Goal: Information Seeking & Learning: Learn about a topic

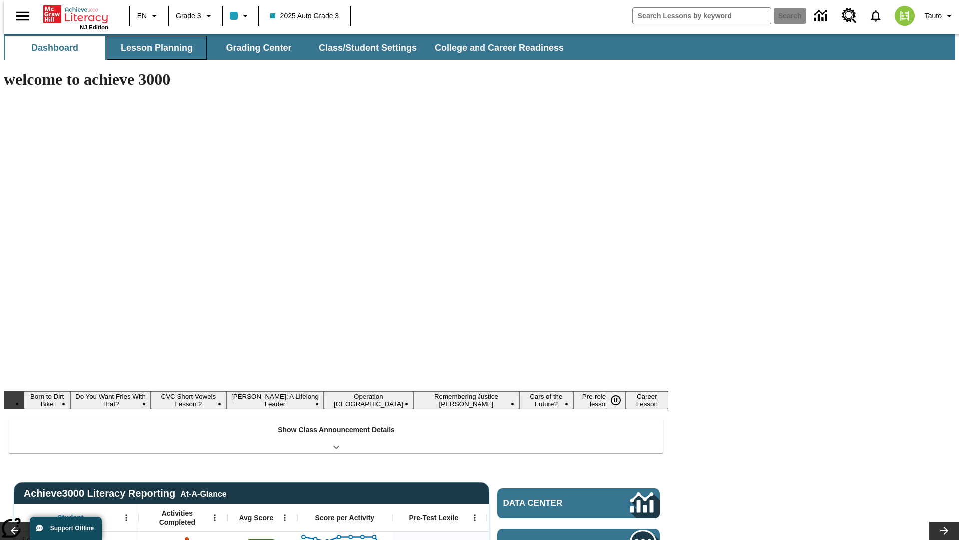
click at [153, 48] on button "Lesson Planning" at bounding box center [157, 48] width 100 height 24
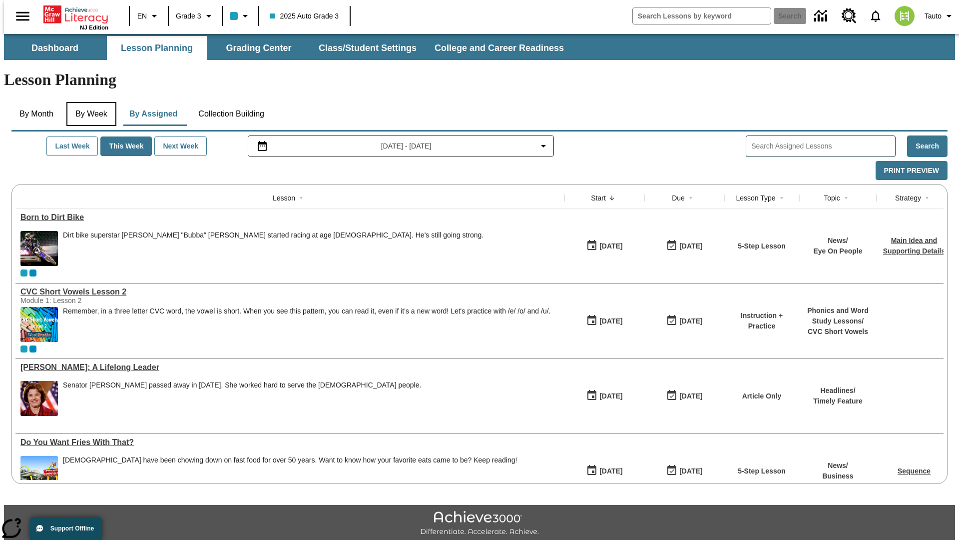
click at [89, 102] on button "By Week" at bounding box center [91, 114] width 50 height 24
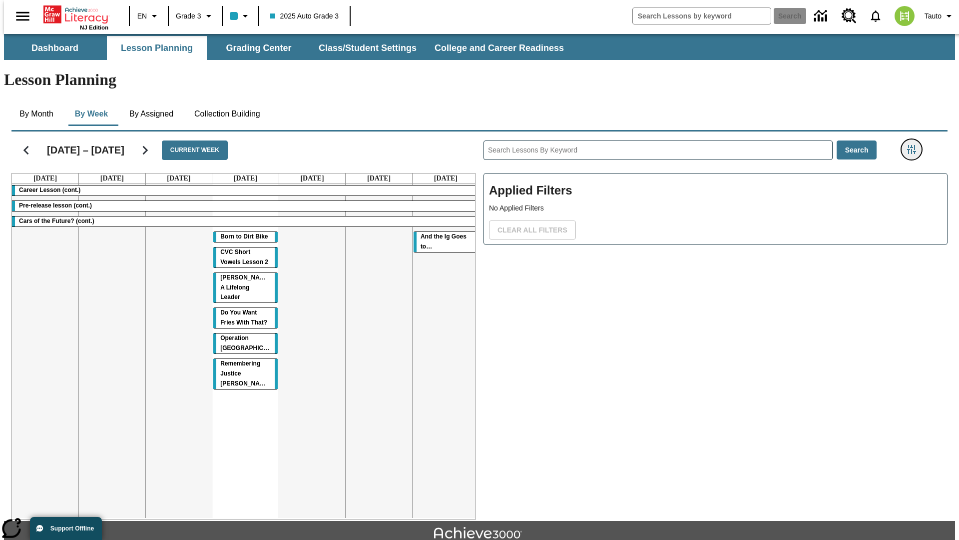
click at [915, 145] on icon "Filters Side menu" at bounding box center [911, 149] width 9 height 9
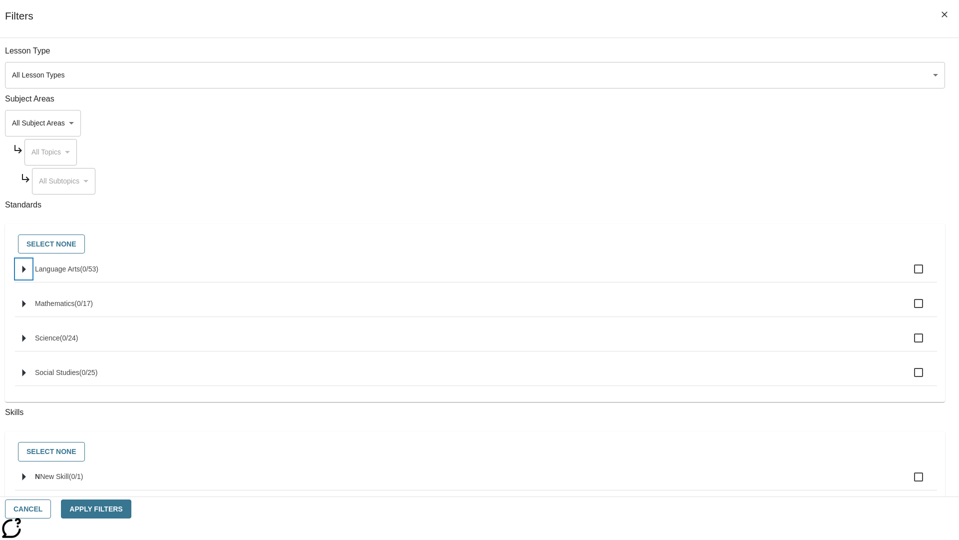
click at [26, 273] on icon "Select standards" at bounding box center [23, 268] width 3 height 7
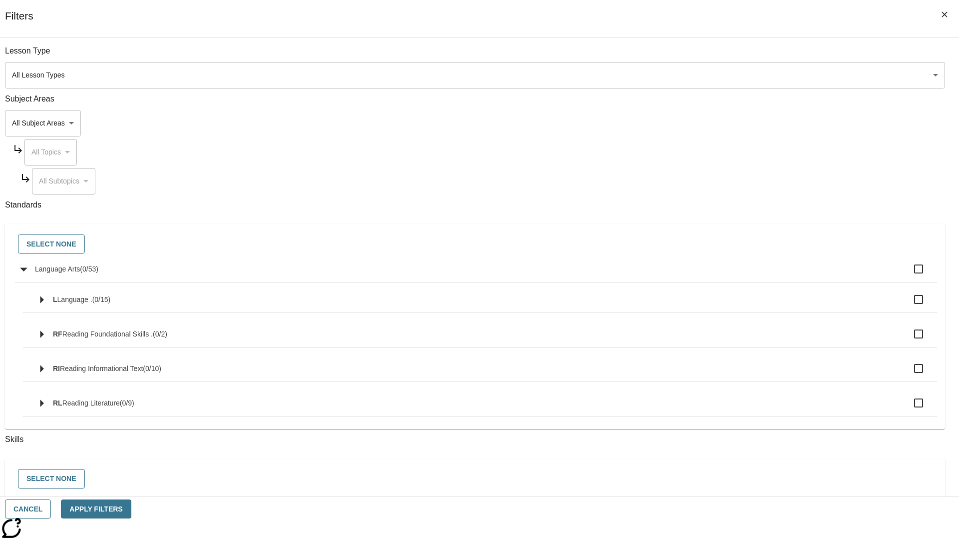
click at [726, 274] on label "Language Arts ( 0 / 53 )" at bounding box center [482, 268] width 894 height 21
click at [908, 274] on input "Language Arts ( 0 / 53 )" at bounding box center [918, 268] width 21 height 21
checkbox input "true"
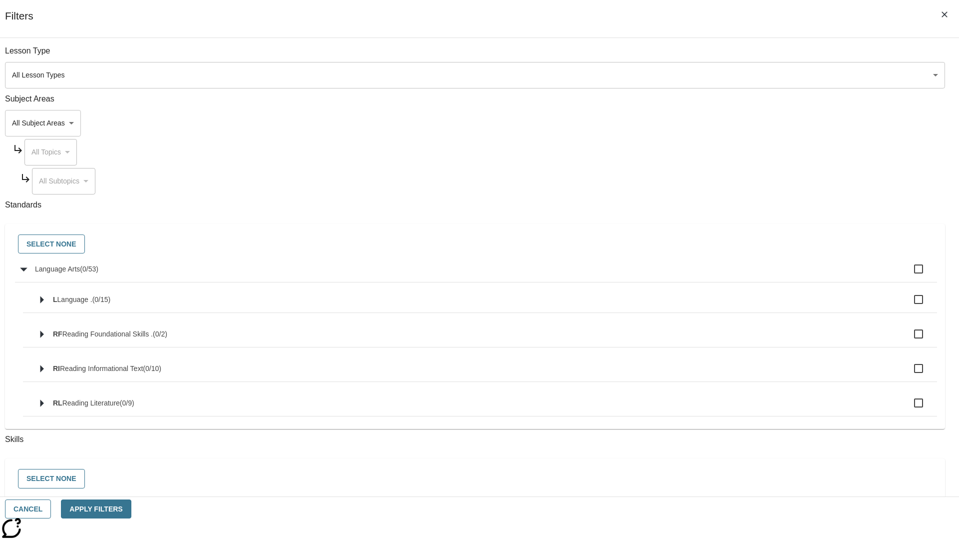
checkbox input "true"
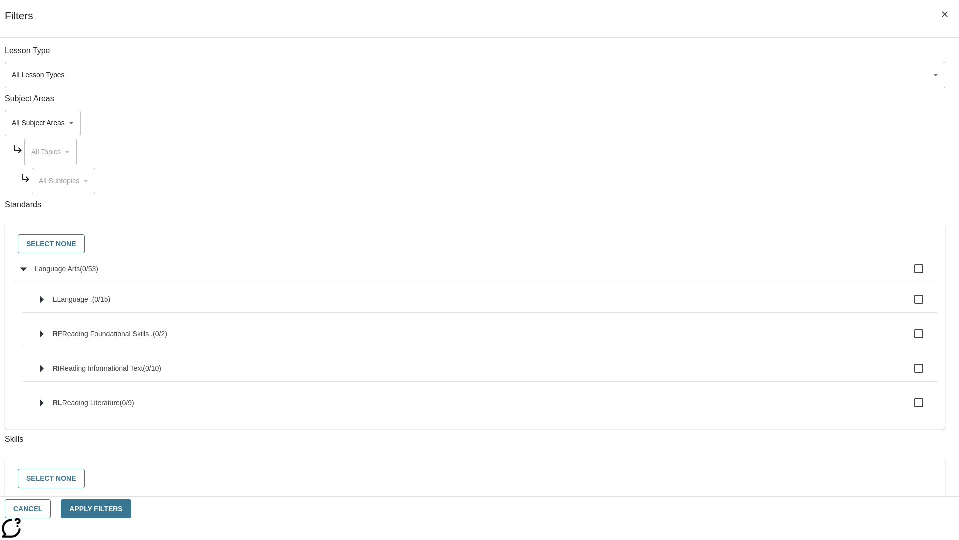
checkbox input "true"
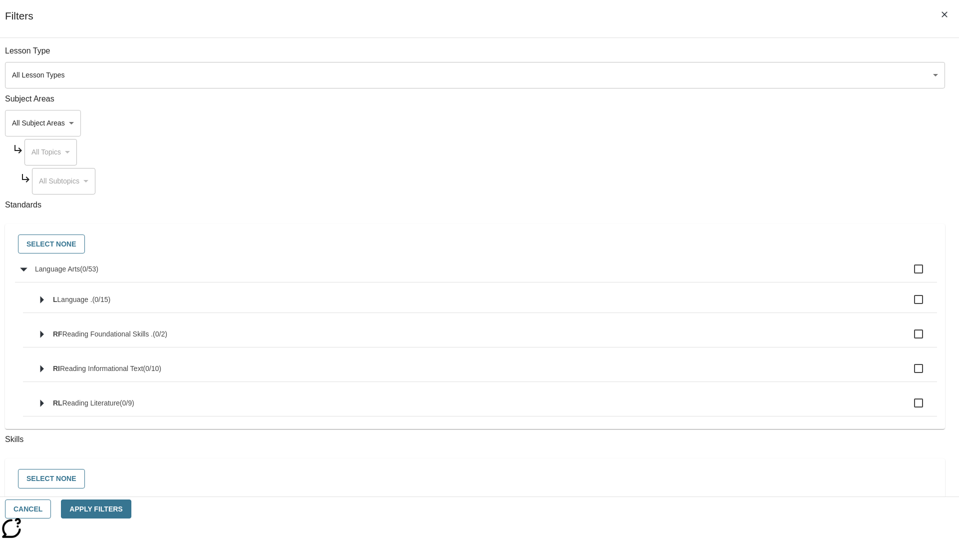
checkbox input "true"
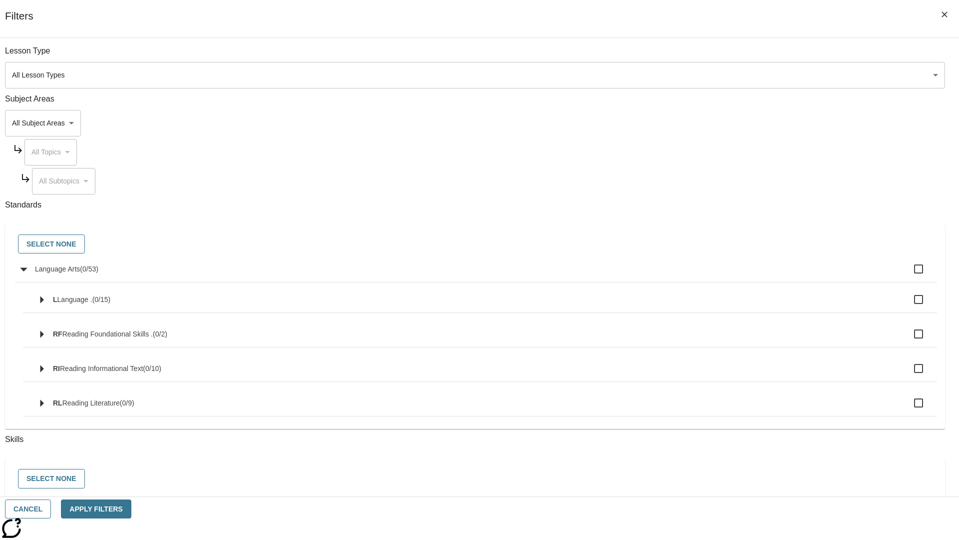
checkbox input "true"
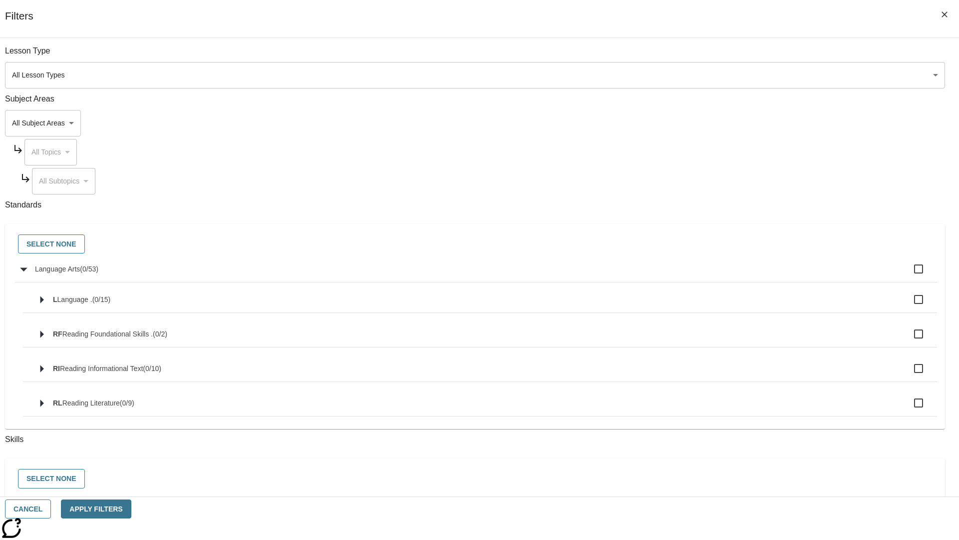
checkbox input "true"
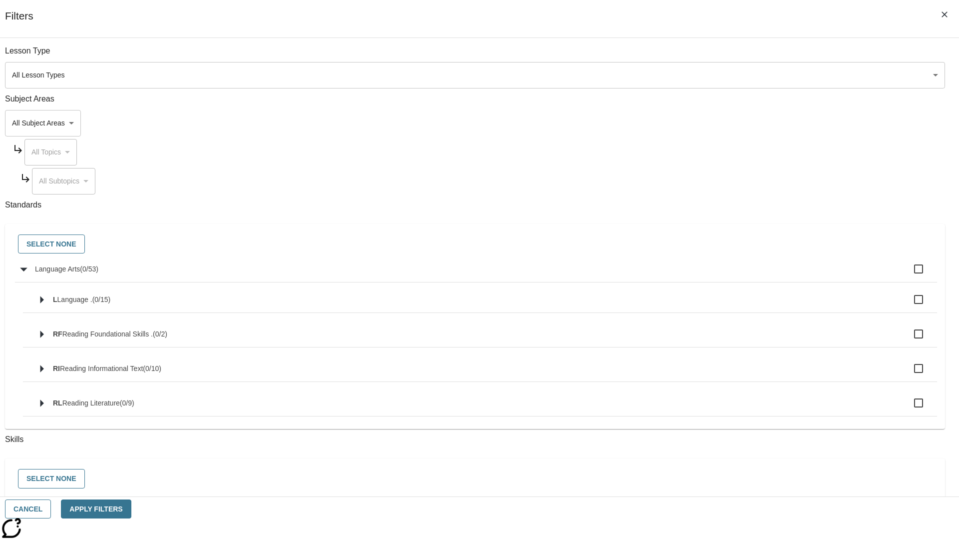
checkbox input "true"
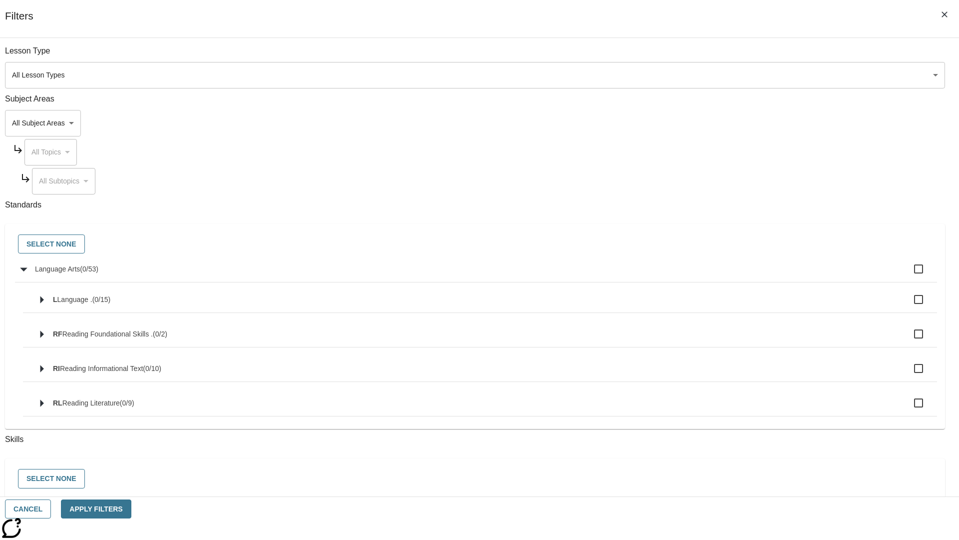
checkbox input "true"
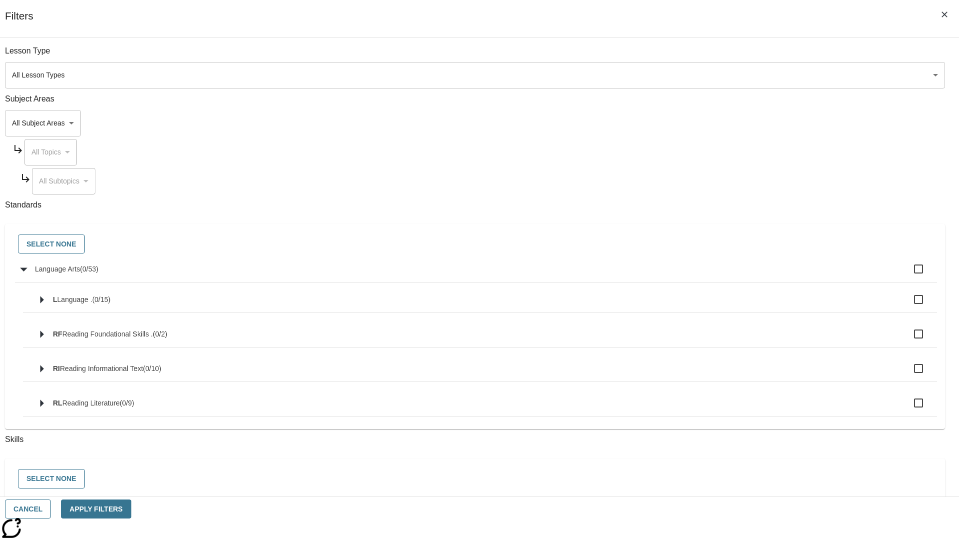
checkbox input "true"
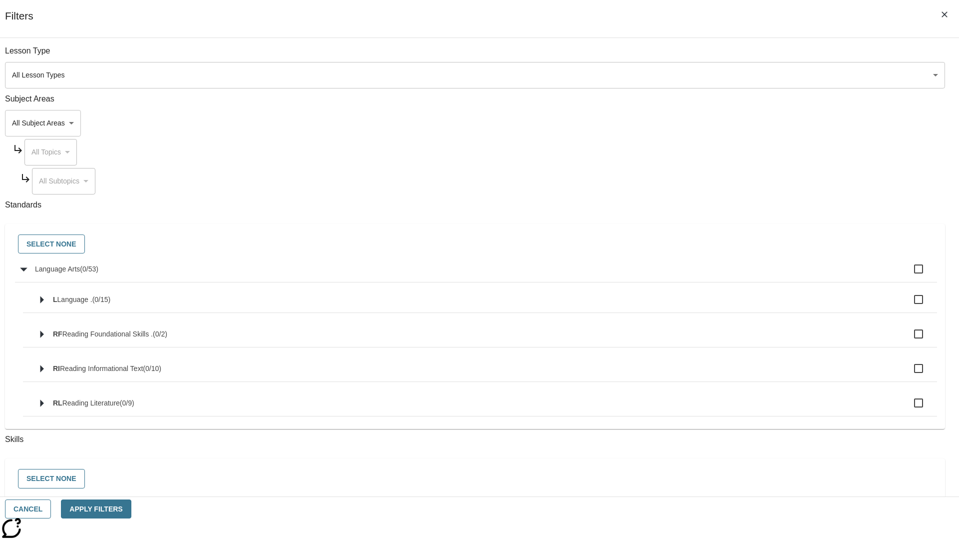
checkbox input "true"
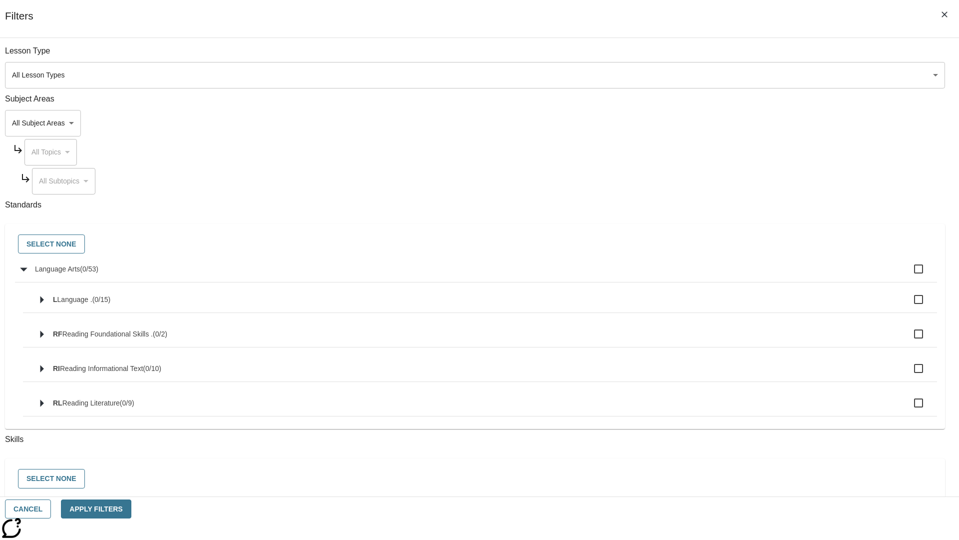
checkbox input "true"
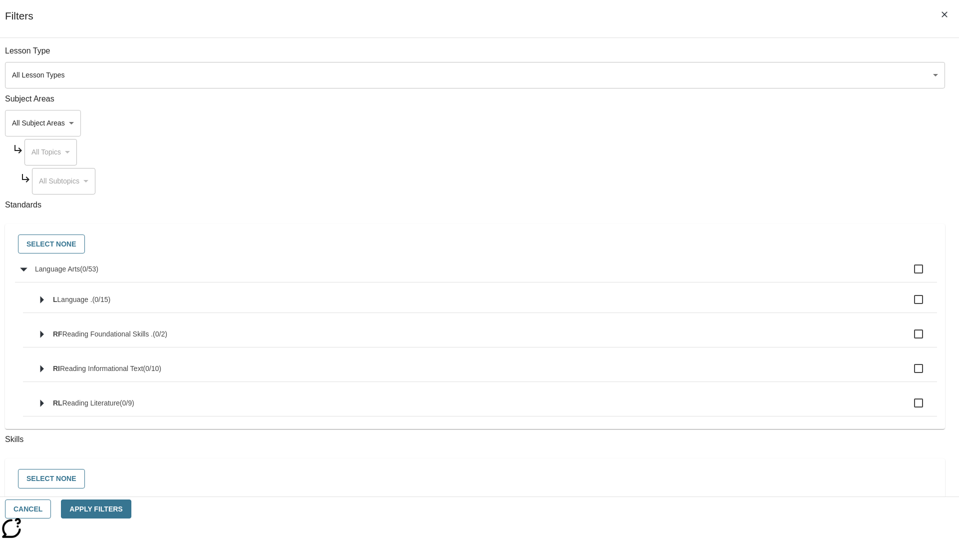
checkbox input "true"
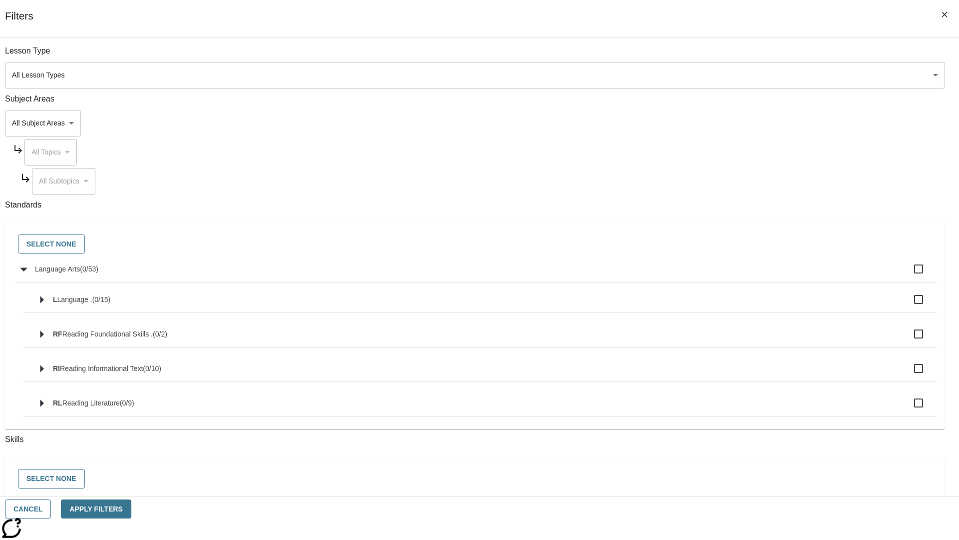
checkbox input "true"
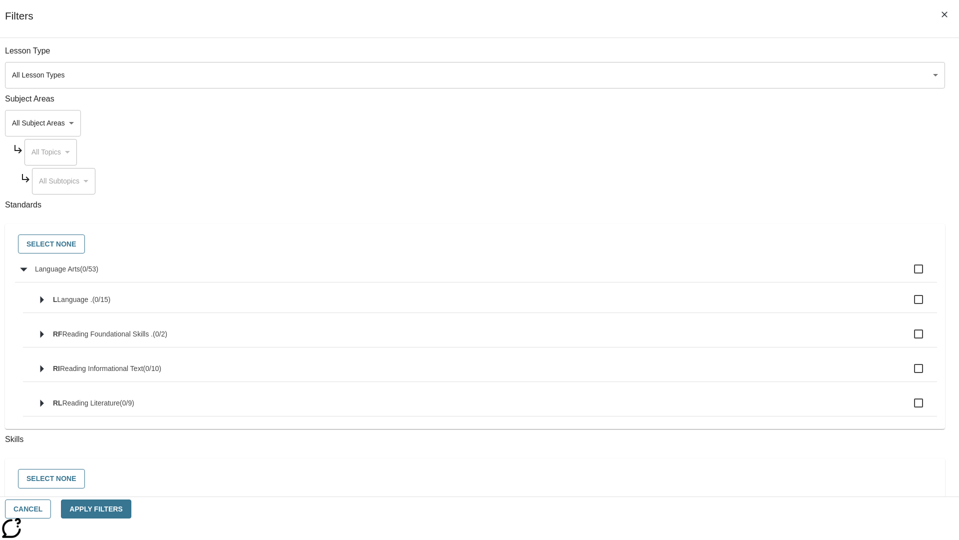
checkbox input "true"
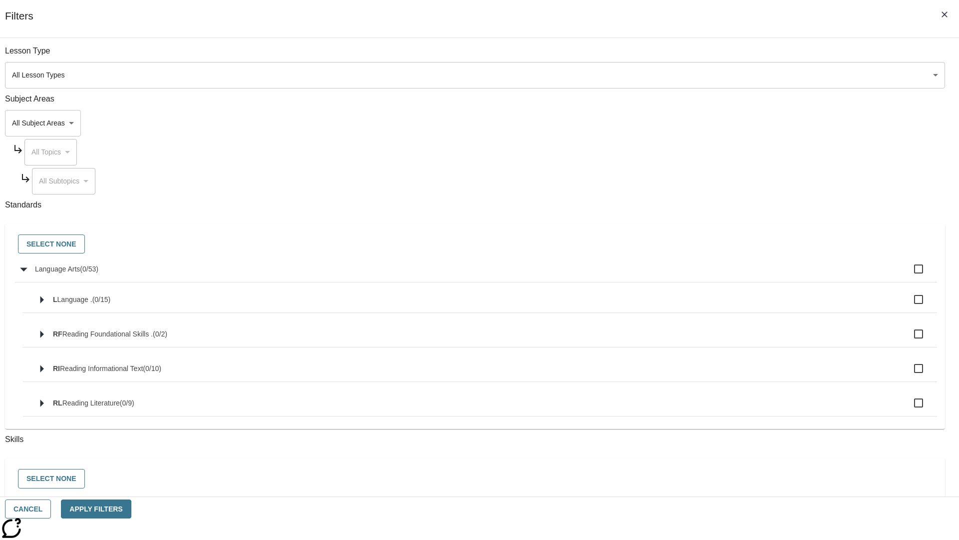
checkbox input "true"
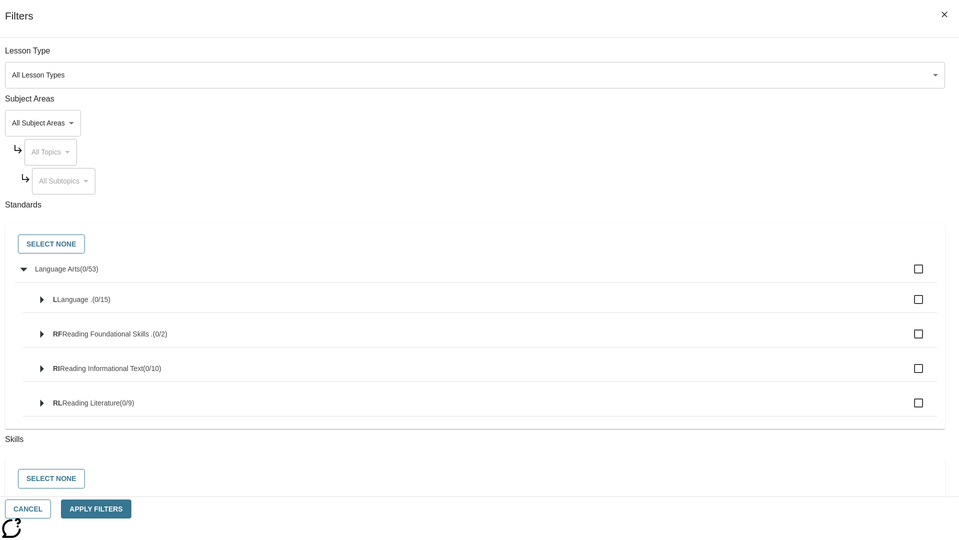
checkbox input "true"
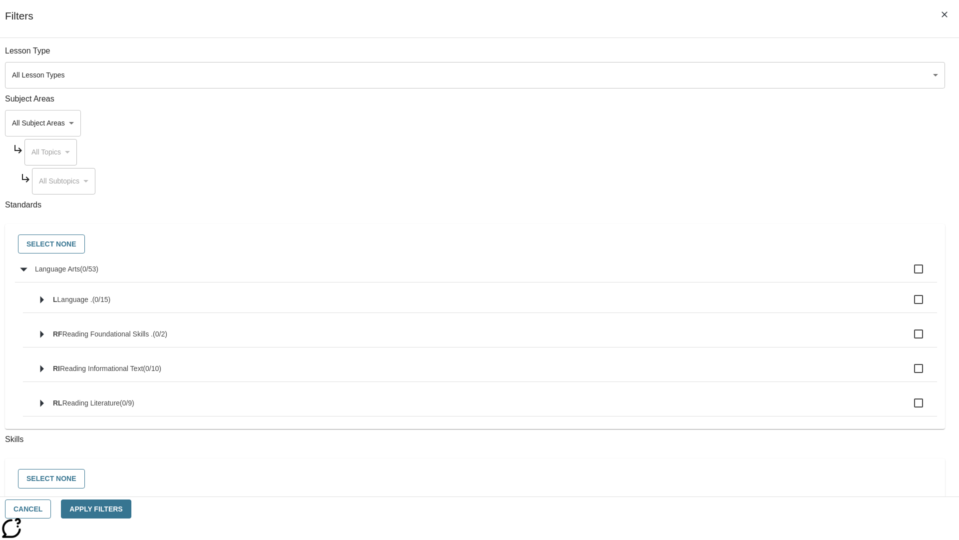
checkbox input "true"
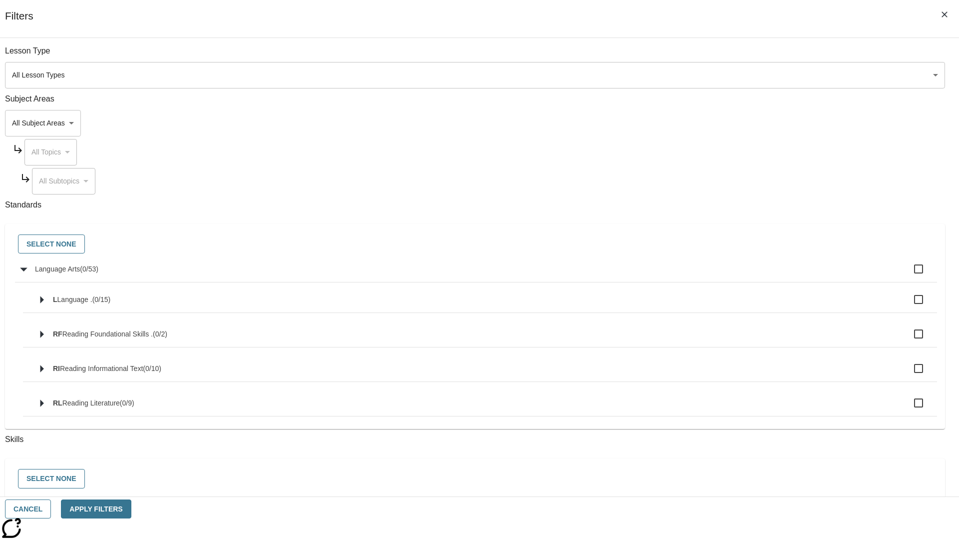
checkbox input "true"
click at [85, 244] on button "Select None" at bounding box center [51, 243] width 67 height 19
checkbox input "false"
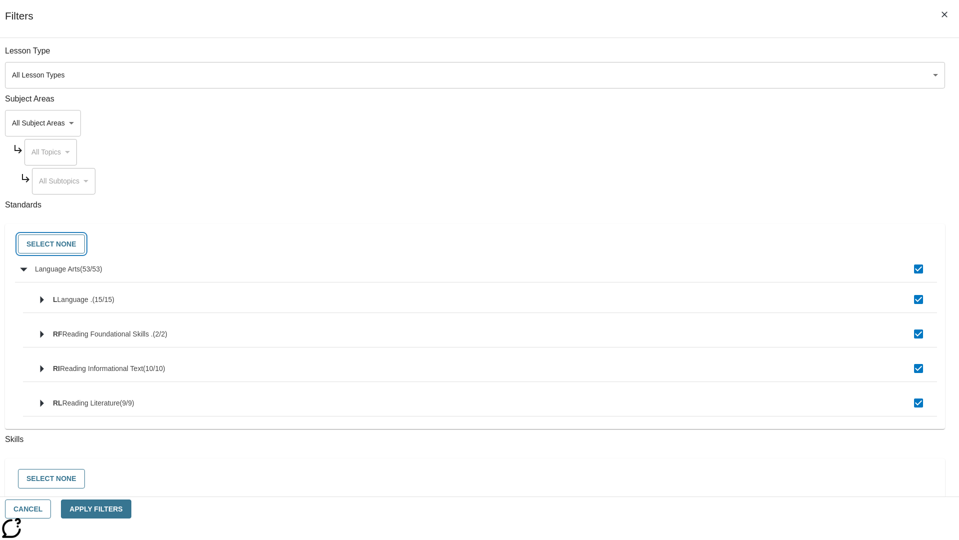
checkbox input "false"
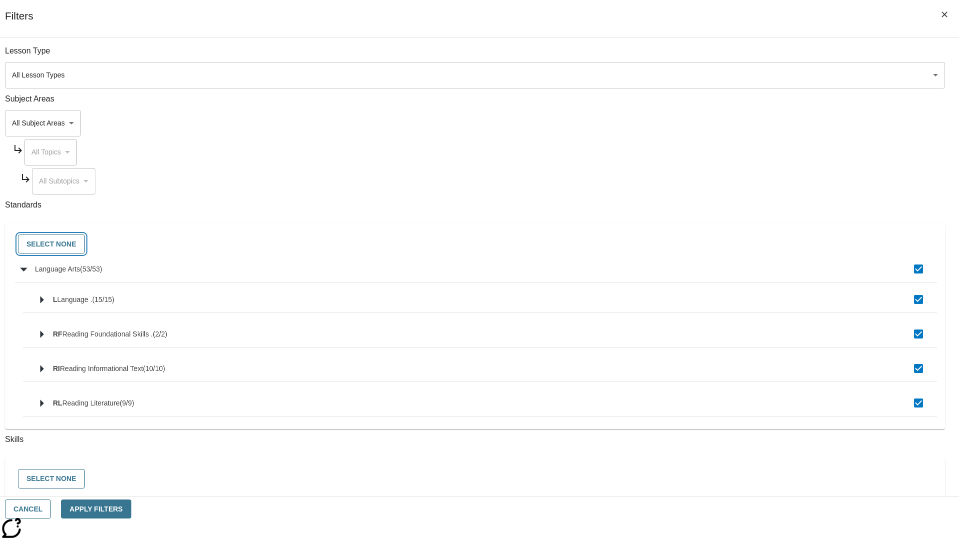
checkbox input "false"
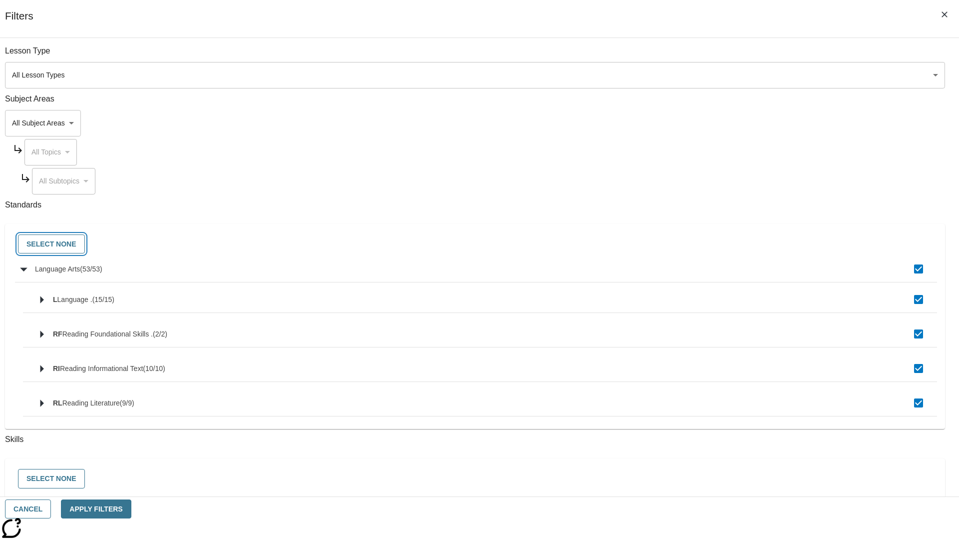
checkbox input "false"
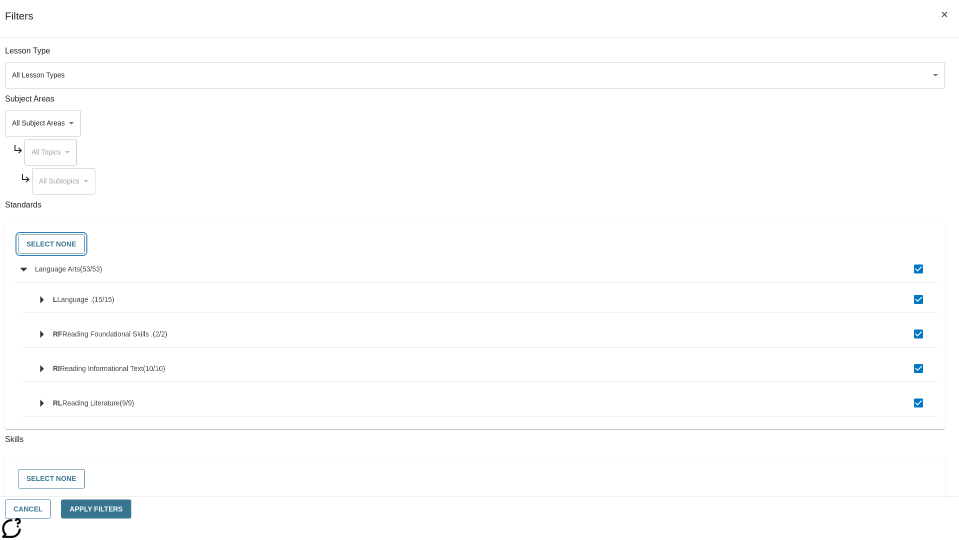
checkbox input "false"
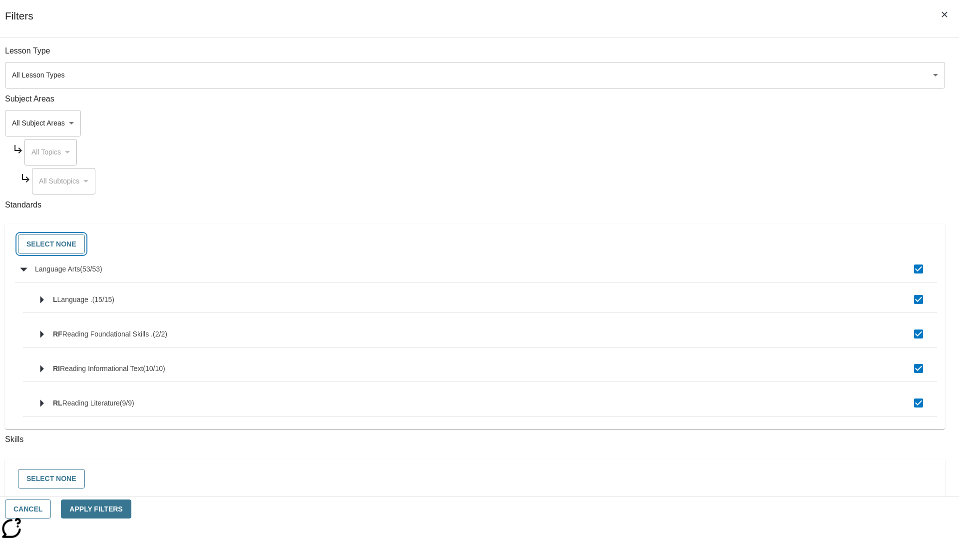
checkbox input "false"
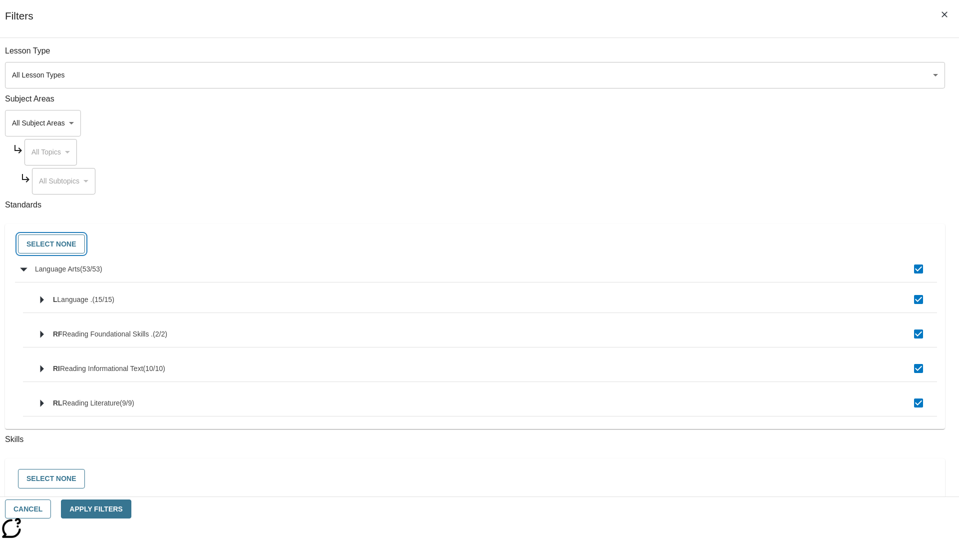
checkbox input "false"
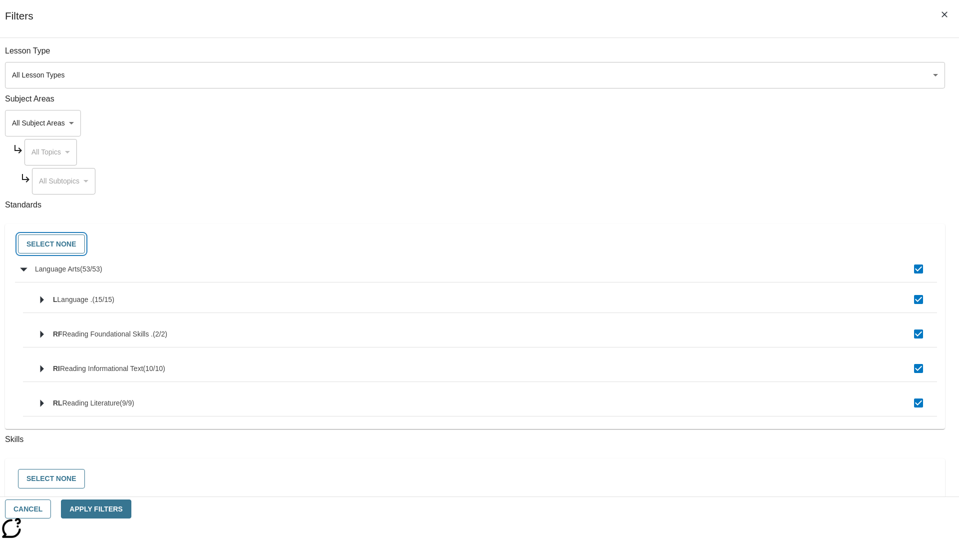
checkbox input "false"
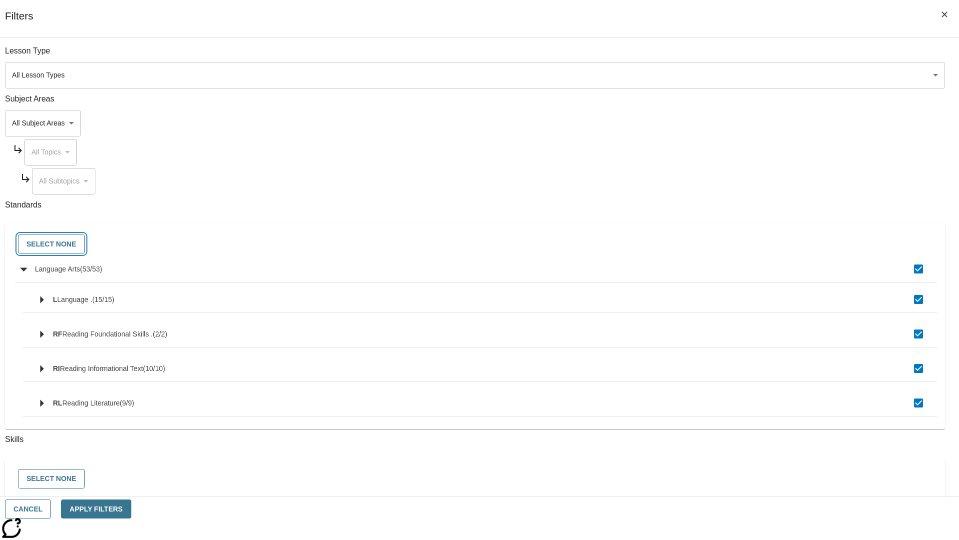
checkbox input "false"
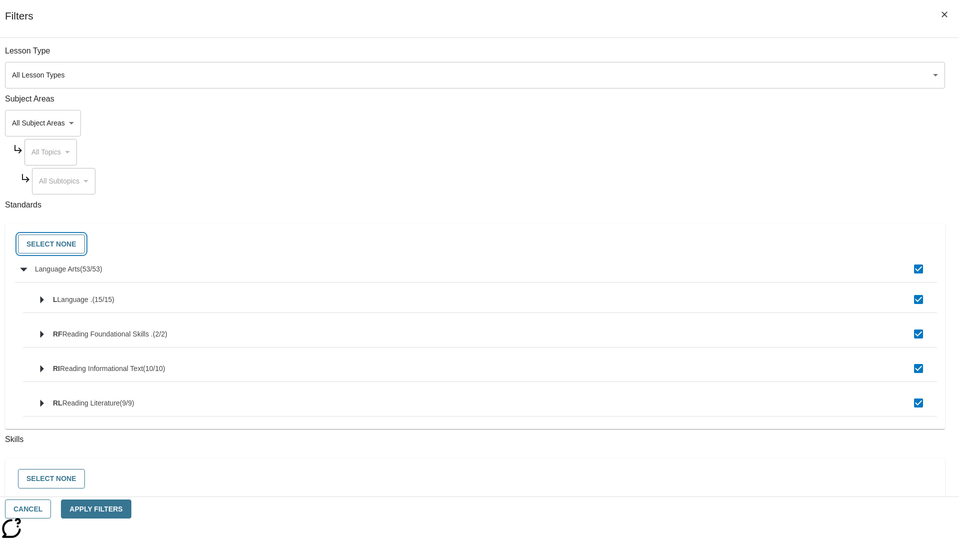
checkbox input "false"
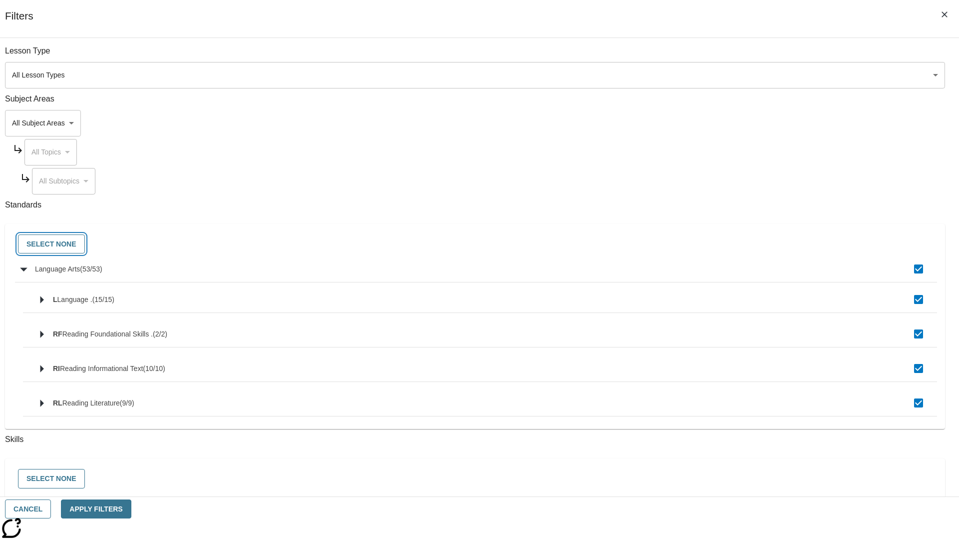
checkbox input "false"
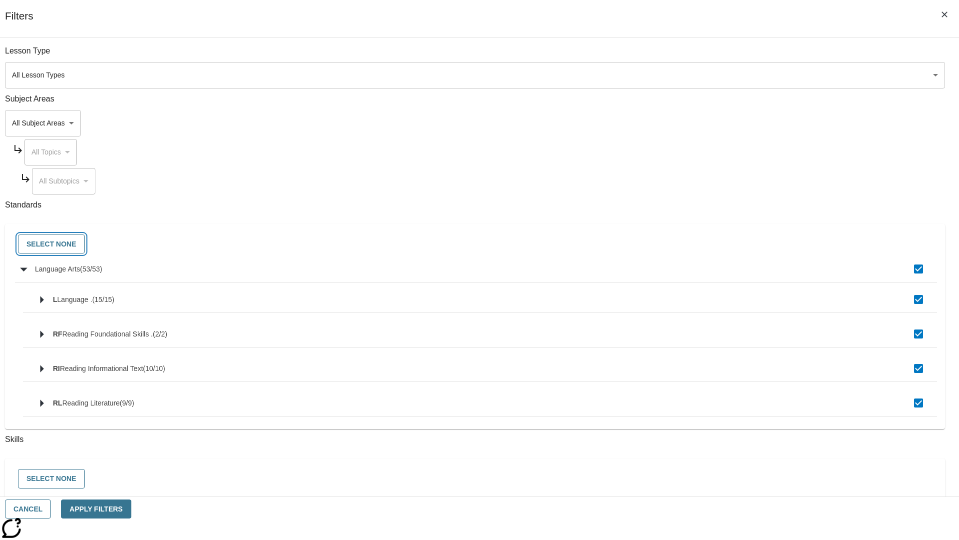
checkbox input "false"
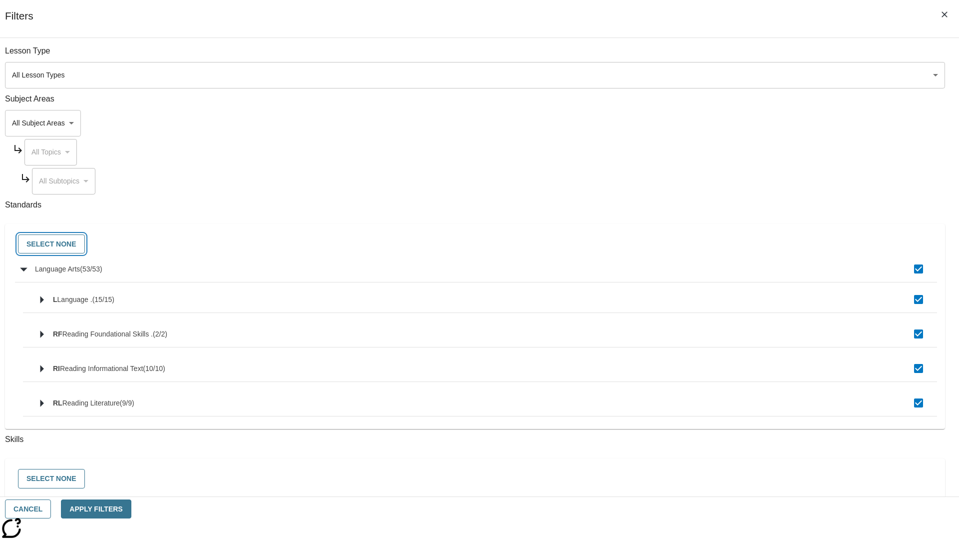
checkbox input "false"
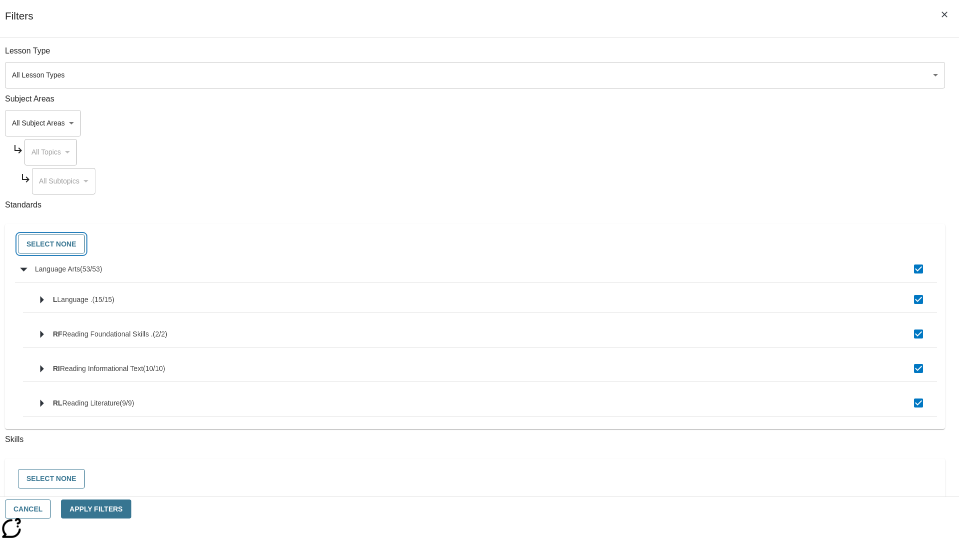
checkbox input "false"
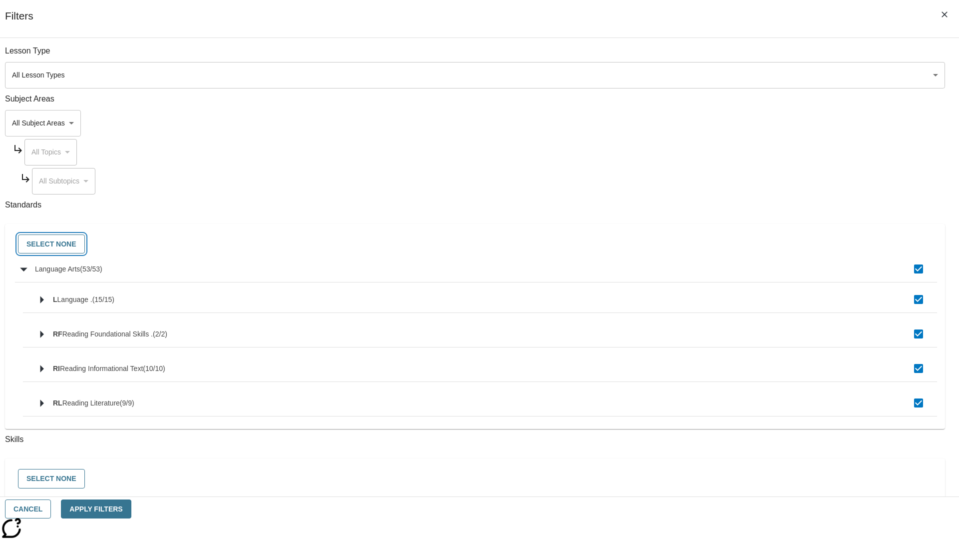
checkbox input "false"
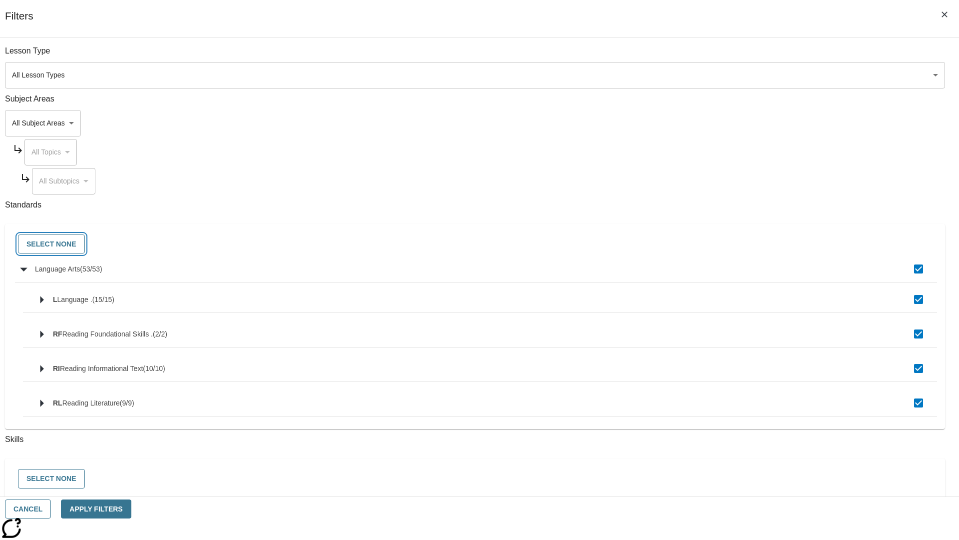
checkbox input "false"
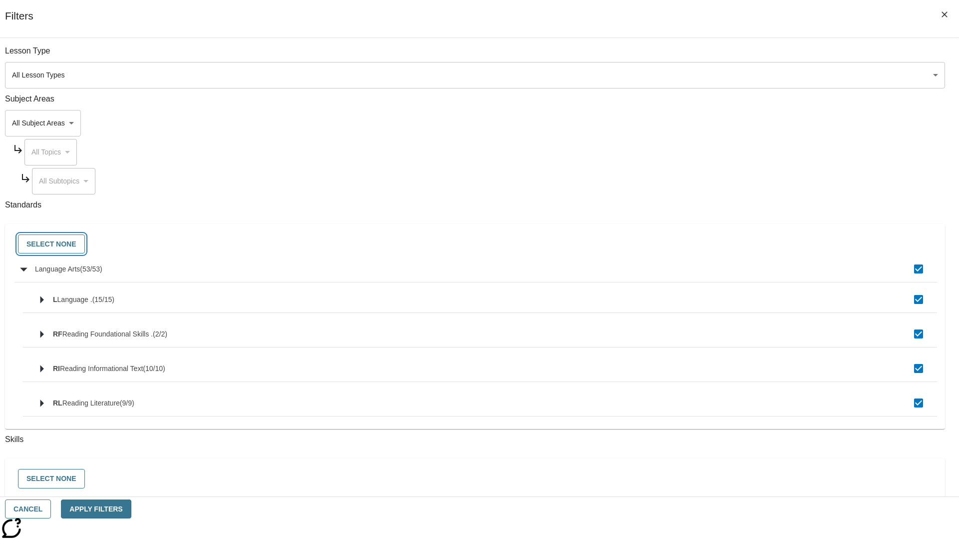
checkbox input "false"
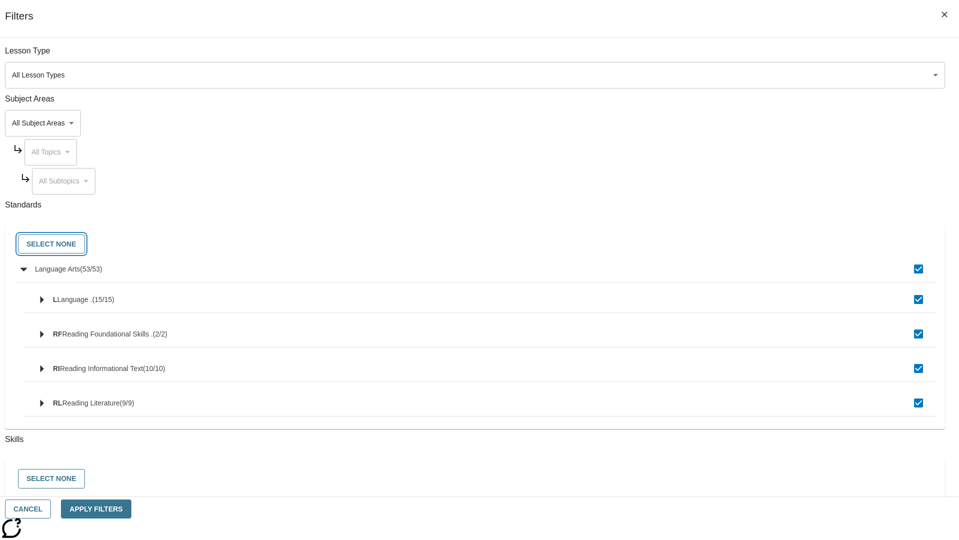
checkbox input "false"
click at [51, 509] on button "Cancel" at bounding box center [28, 508] width 46 height 19
click at [72, 13] on icon "Home" at bounding box center [76, 14] width 66 height 20
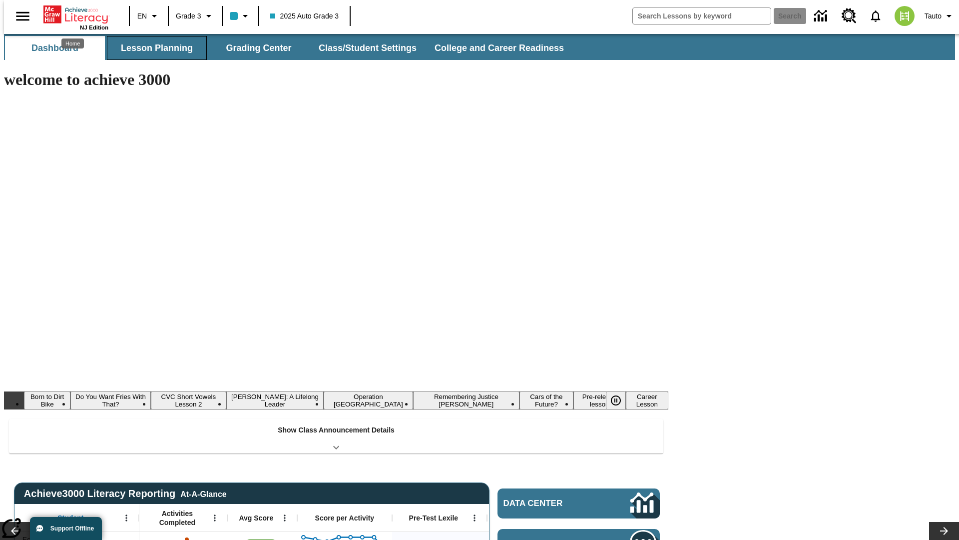
click at [153, 48] on button "Lesson Planning" at bounding box center [157, 48] width 100 height 24
